Goal: Register for event/course

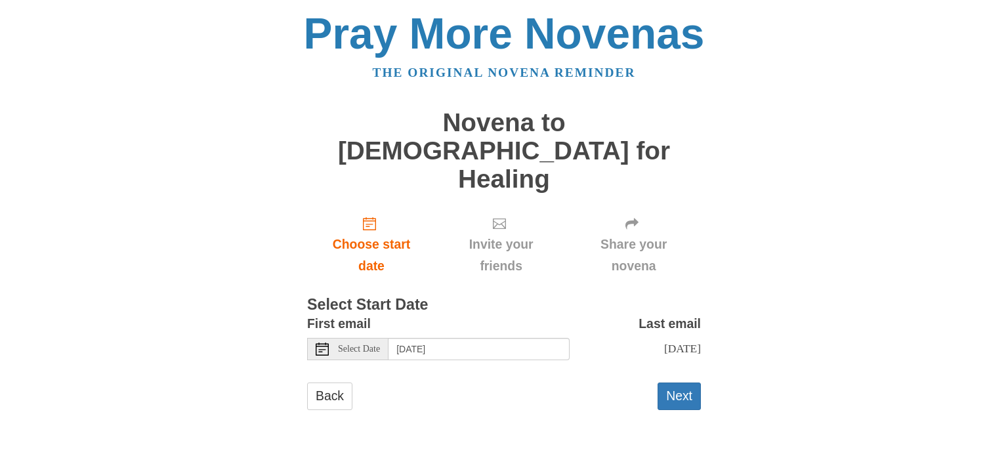
click at [368, 345] on span "Select Date" at bounding box center [359, 349] width 42 height 9
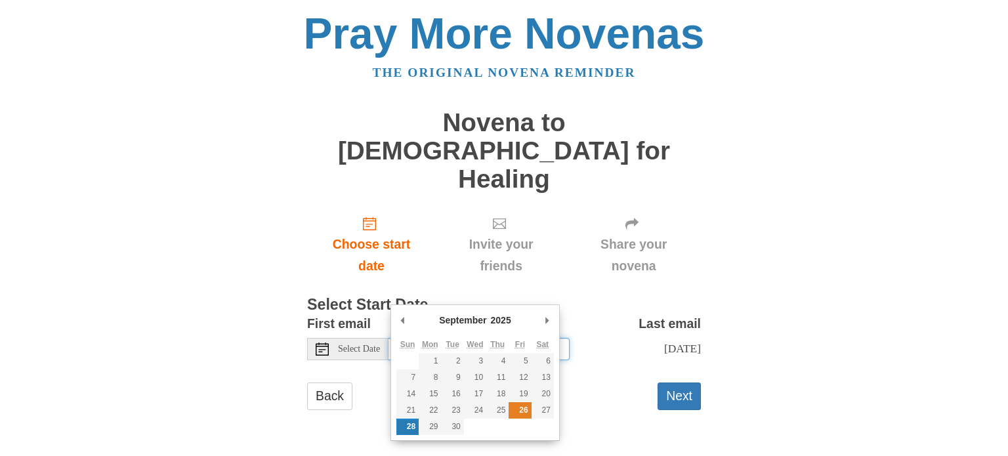
type input "Friday, September 26th"
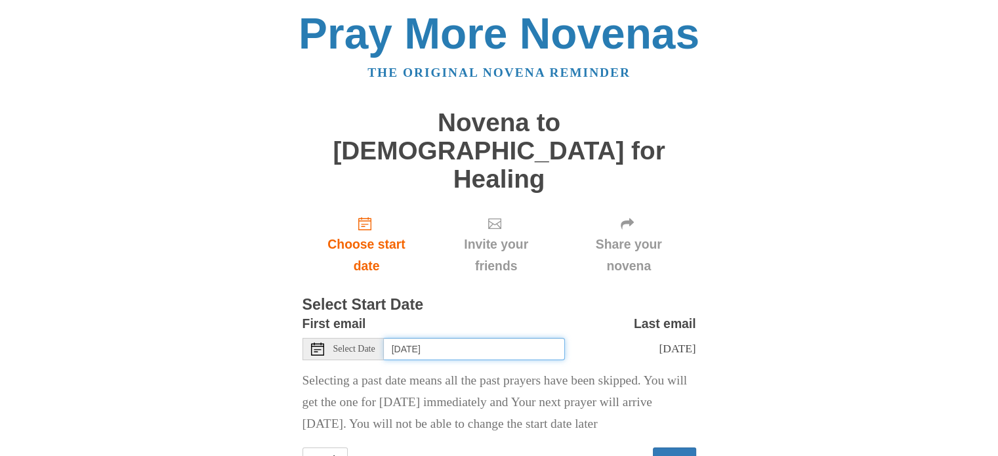
click at [427, 338] on input "Friday, September 26th" at bounding box center [474, 349] width 181 height 22
click at [672, 448] on button "Next" at bounding box center [674, 461] width 43 height 27
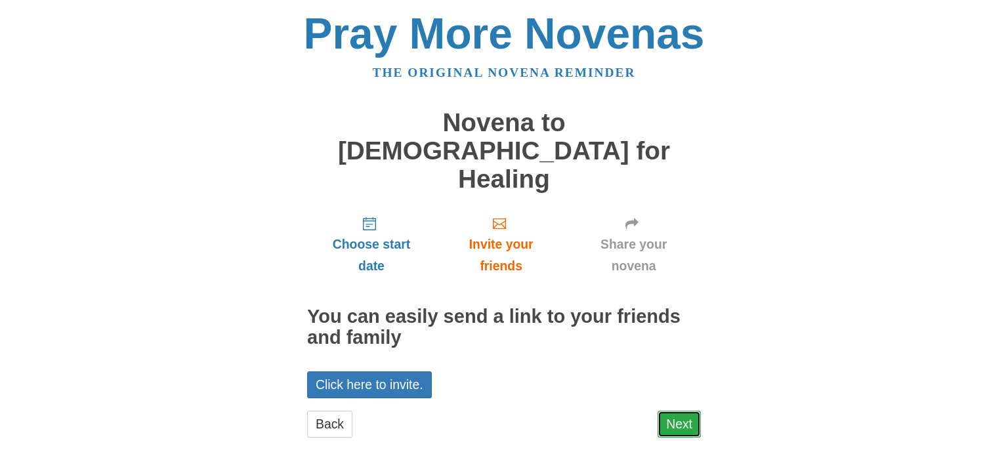
click at [688, 411] on link "Next" at bounding box center [679, 424] width 43 height 27
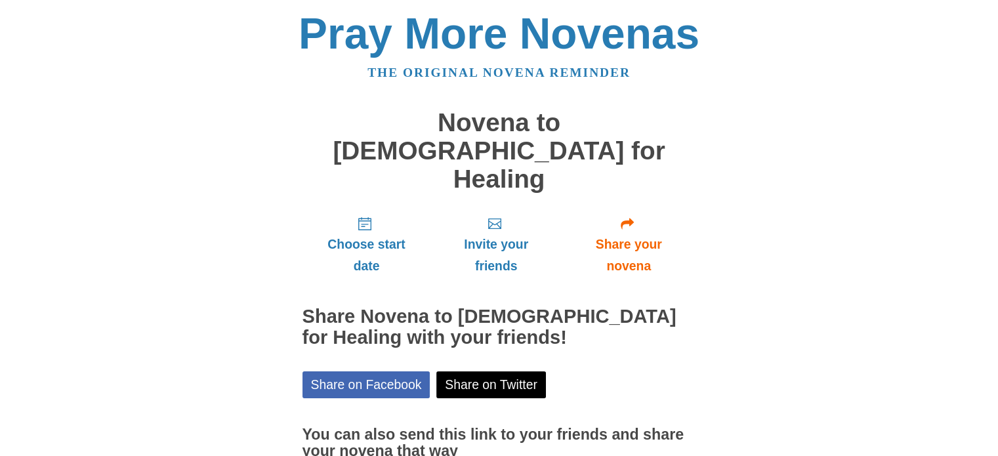
scroll to position [70, 0]
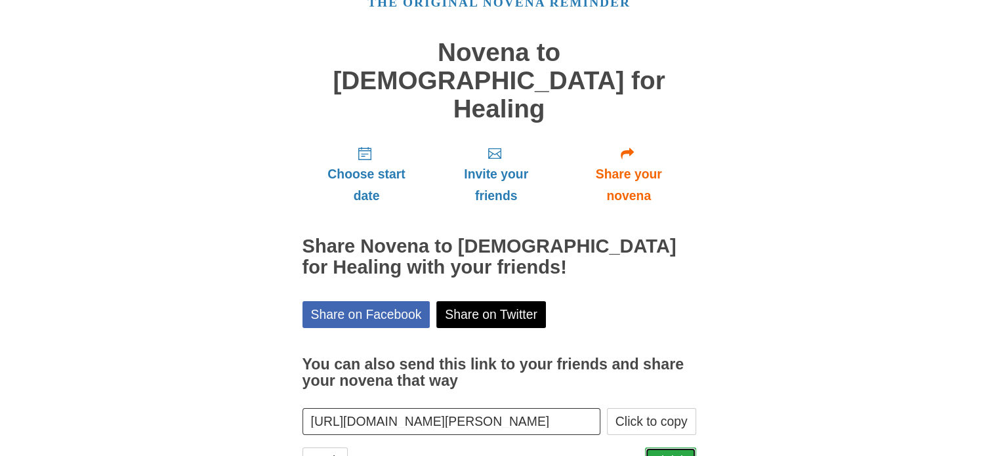
click at [685, 448] on link "Finish" at bounding box center [670, 461] width 51 height 27
